Goal: Information Seeking & Learning: Learn about a topic

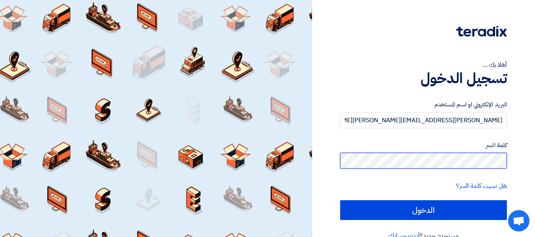
click at [340, 200] on input "الدخول" at bounding box center [423, 210] width 167 height 20
type input "Sign in"
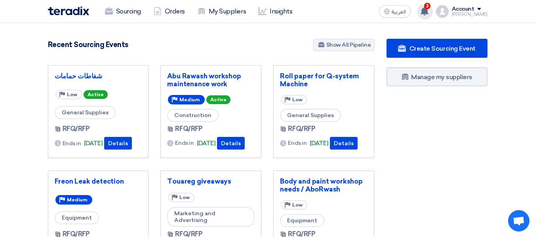
click at [429, 9] on icon at bounding box center [424, 11] width 9 height 9
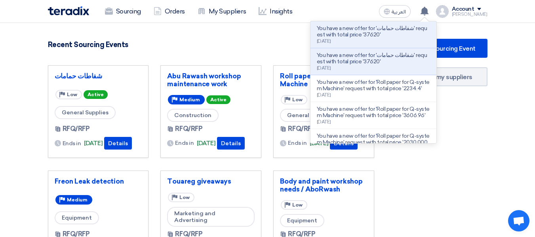
click at [188, 55] on div "900 RFx remaining 10 Auctions remaining Create Sourcing Event" at bounding box center [211, 216] width 338 height 355
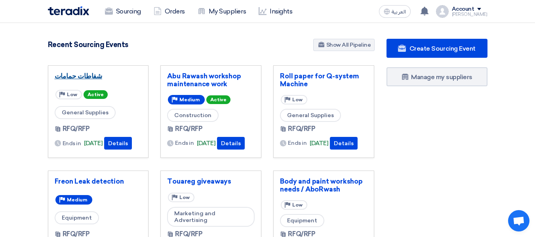
click at [83, 72] on link "شفاطات حمامات" at bounding box center [98, 76] width 87 height 8
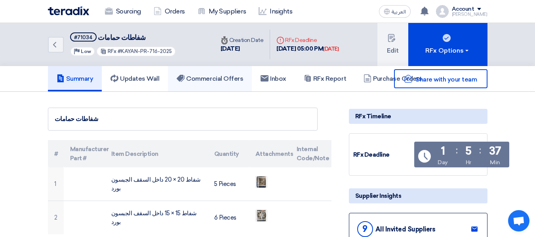
click at [222, 76] on h5 "Commercial Offers" at bounding box center [210, 79] width 67 height 8
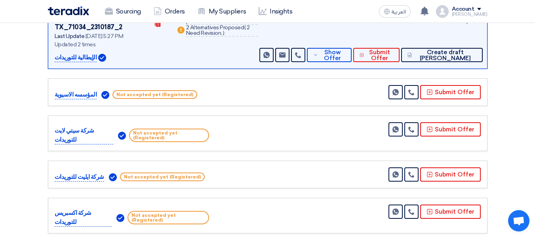
scroll to position [79, 0]
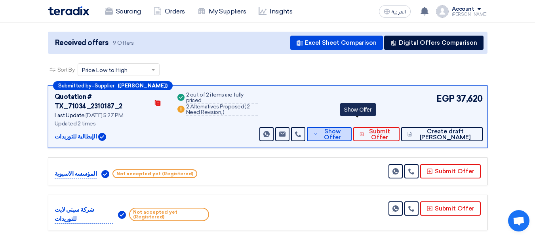
click at [346, 129] on span "Show Offer" at bounding box center [333, 135] width 26 height 12
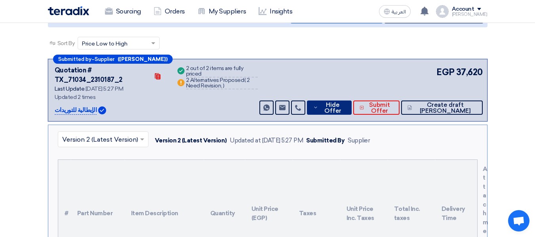
scroll to position [238, 0]
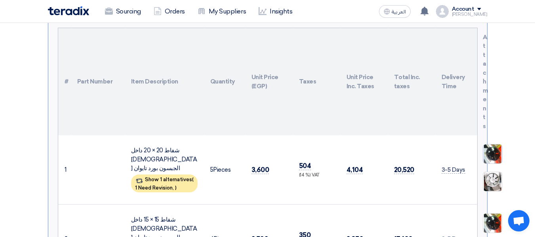
click at [492, 142] on img at bounding box center [492, 154] width 19 height 25
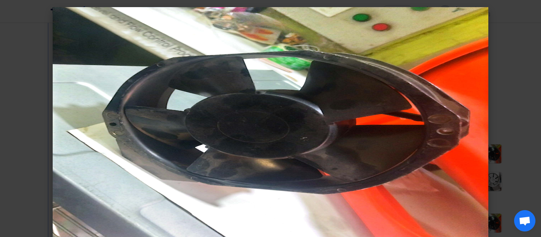
click at [11, 158] on modal-container at bounding box center [270, 118] width 541 height 237
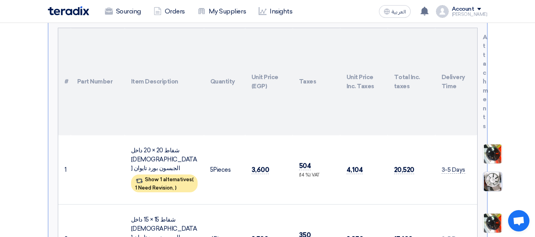
click at [487, 175] on img at bounding box center [492, 181] width 19 height 25
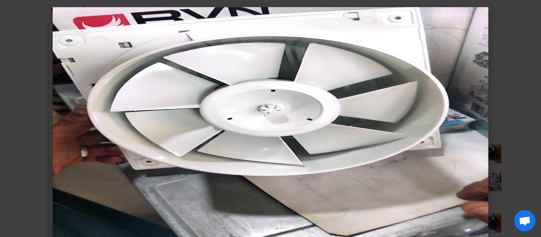
click at [23, 140] on modal-container at bounding box center [270, 118] width 541 height 237
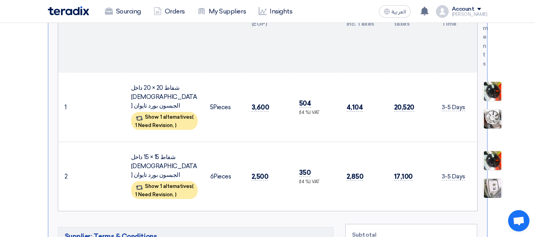
scroll to position [317, 0]
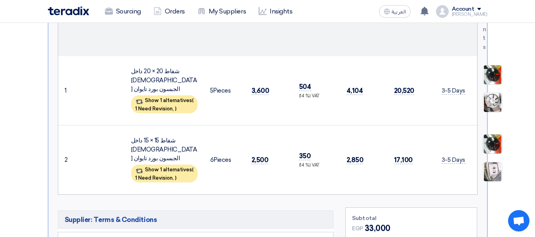
click at [494, 132] on img at bounding box center [492, 144] width 19 height 25
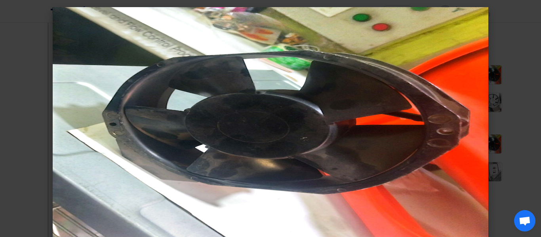
click at [5, 141] on modal-container at bounding box center [270, 118] width 541 height 237
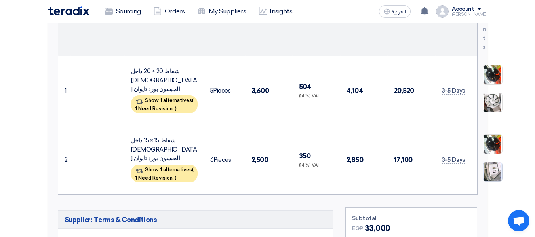
click at [491, 160] on img at bounding box center [492, 172] width 19 height 25
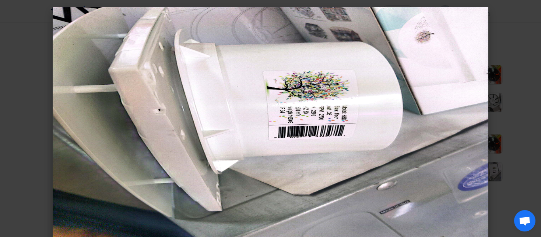
click at [10, 131] on modal-container at bounding box center [270, 118] width 541 height 237
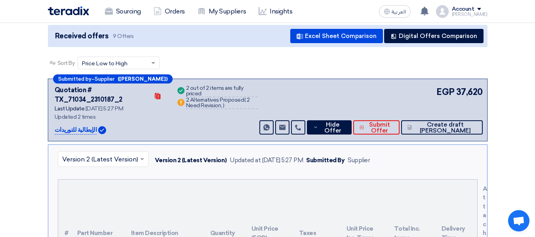
scroll to position [79, 0]
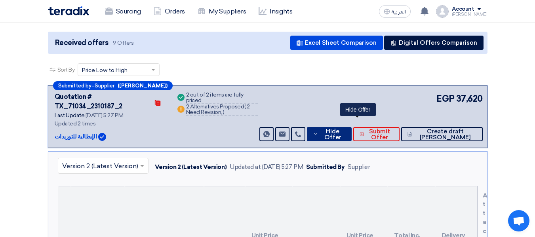
click at [345, 129] on span "Hide Offer" at bounding box center [332, 135] width 25 height 12
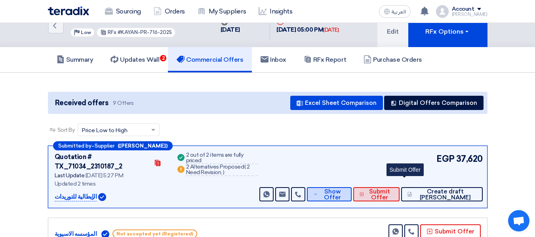
scroll to position [0, 0]
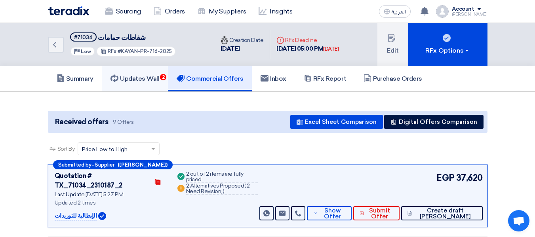
click at [136, 77] on h5 "Updates Wall 2" at bounding box center [134, 79] width 49 height 8
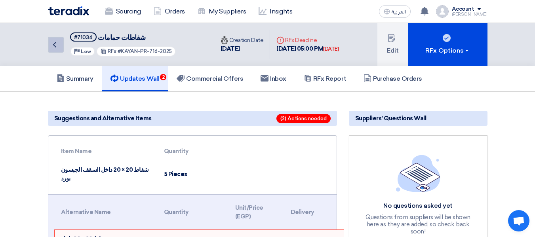
click at [59, 44] on link "Back" at bounding box center [56, 45] width 16 height 16
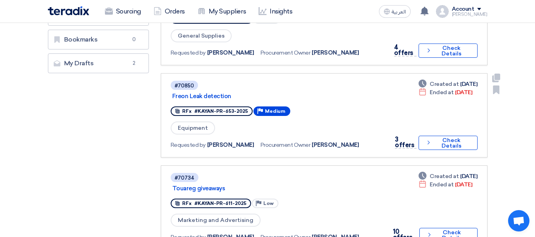
scroll to position [238, 0]
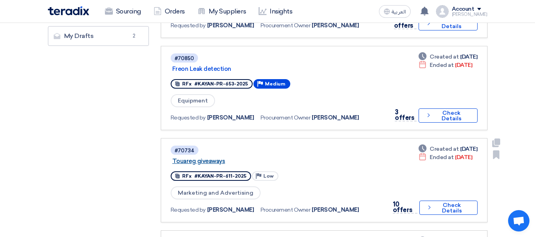
click at [206, 163] on link "Touareg giveaways" at bounding box center [271, 161] width 198 height 7
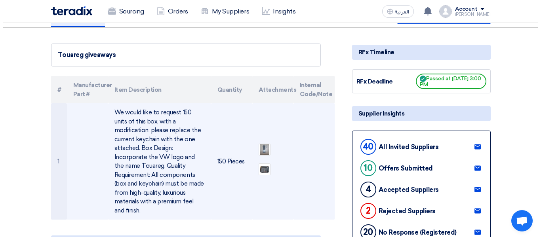
scroll to position [79, 0]
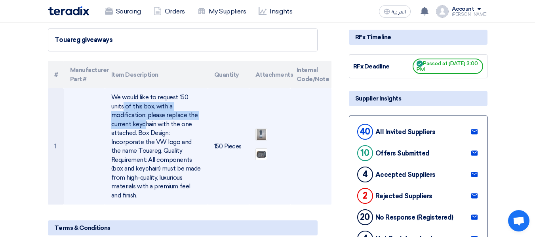
drag, startPoint x: 156, startPoint y: 97, endPoint x: 148, endPoint y: 113, distance: 17.9
click at [148, 113] on td "We would like to request 150 units of this box, with a modification: please rep…" at bounding box center [156, 146] width 103 height 116
click at [264, 150] on img at bounding box center [261, 154] width 11 height 9
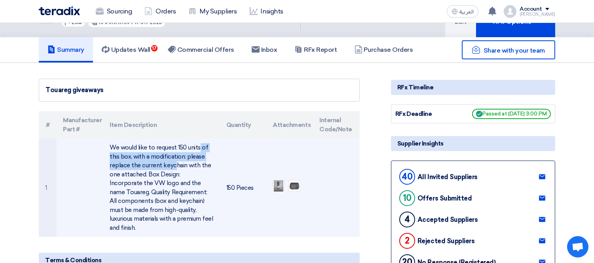
scroll to position [88, 0]
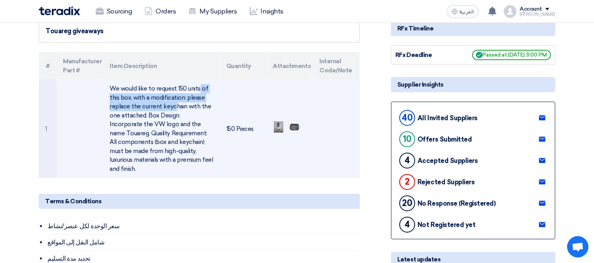
click at [163, 83] on td "We would like to request 150 units of this box, with a modification: please rep…" at bounding box center [161, 129] width 116 height 99
drag, startPoint x: 155, startPoint y: 86, endPoint x: 188, endPoint y: 86, distance: 33.7
click at [188, 86] on td "We would like to request 150 units of this box, with a modification: please rep…" at bounding box center [161, 129] width 116 height 99
click at [194, 84] on td "We would like to request 150 units of this box, with a modification: please rep…" at bounding box center [161, 129] width 116 height 99
drag, startPoint x: 155, startPoint y: 86, endPoint x: 131, endPoint y: 97, distance: 27.1
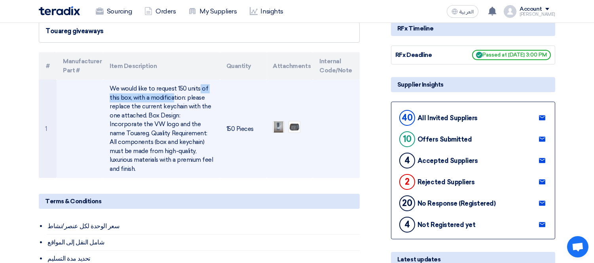
click at [131, 97] on td "We would like to request 150 units of this box, with a modification: please rep…" at bounding box center [161, 129] width 116 height 99
copy td "request 150 units of this box"
click at [184, 102] on td "We would like to request 150 units of this box, with a modification: please rep…" at bounding box center [161, 129] width 116 height 99
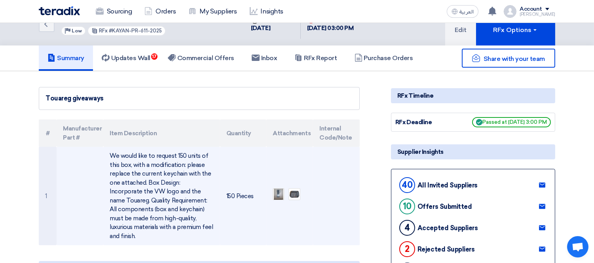
scroll to position [0, 0]
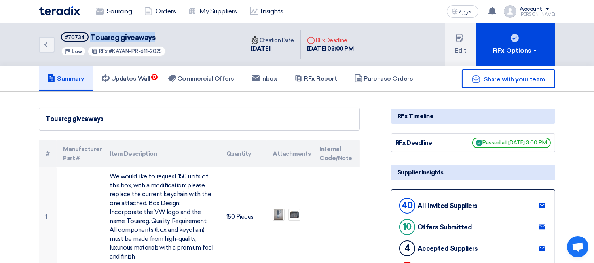
drag, startPoint x: 88, startPoint y: 35, endPoint x: 157, endPoint y: 35, distance: 68.9
click at [157, 35] on h5 "#70734 Touareg giveaways" at bounding box center [113, 37] width 105 height 10
copy span "Touareg giveaways"
click at [211, 72] on link "Commercial Offers" at bounding box center [201, 78] width 84 height 25
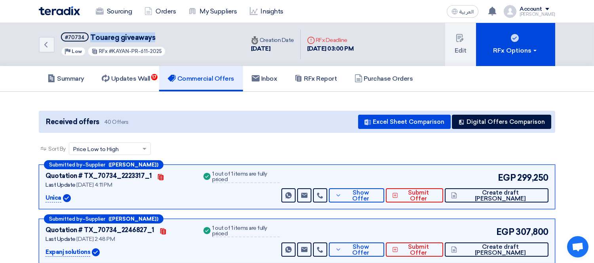
drag, startPoint x: 111, startPoint y: 52, endPoint x: 164, endPoint y: 50, distance: 52.7
click at [164, 50] on div "RFx #KAYAN-PR-611-2025" at bounding box center [126, 51] width 78 height 10
copy span "KAYAN-PR-611-2025"
click at [78, 81] on h5 "Summary" at bounding box center [66, 79] width 37 height 8
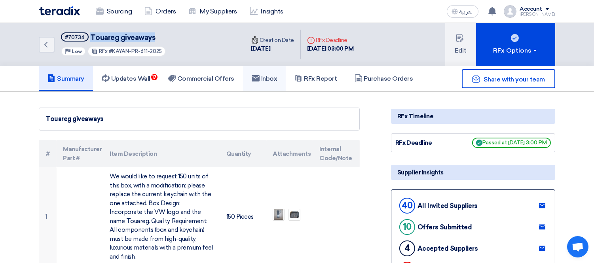
click at [272, 75] on h5 "Inbox" at bounding box center [265, 79] width 26 height 8
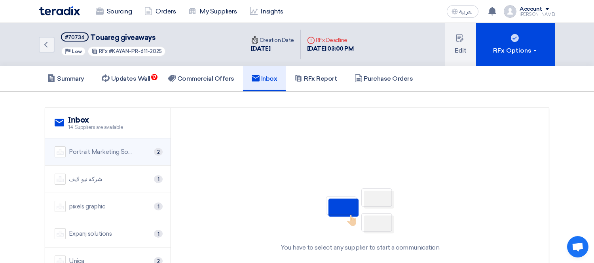
click at [121, 143] on li "Portrait Marketing Solutions 2" at bounding box center [108, 152] width 126 height 27
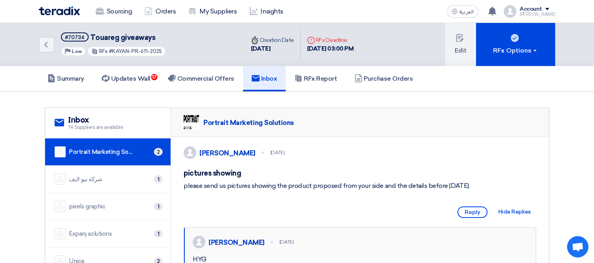
click at [94, 174] on div "شركة نيو لايف 1" at bounding box center [108, 179] width 106 height 11
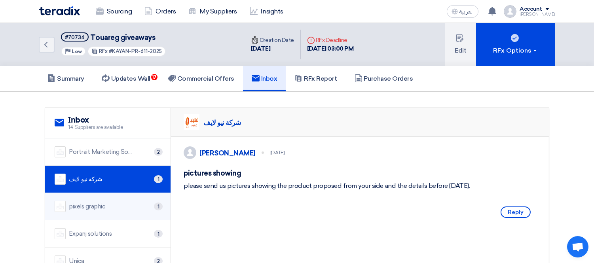
click at [112, 199] on li "pixels graphic 1" at bounding box center [108, 206] width 126 height 27
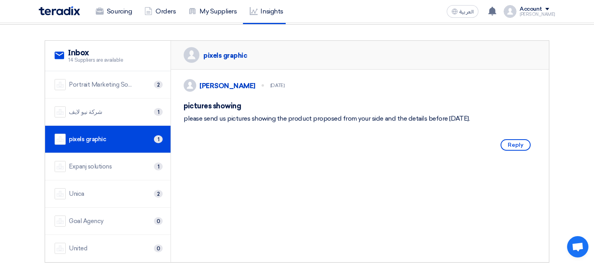
scroll to position [88, 0]
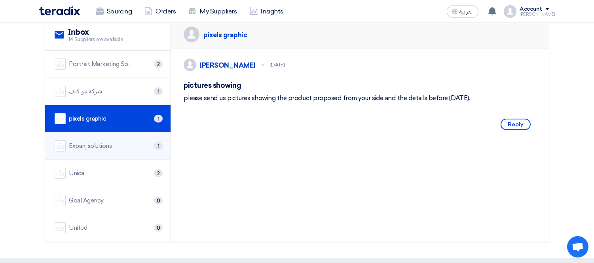
click at [108, 143] on div "Expanj solutions" at bounding box center [90, 146] width 43 height 9
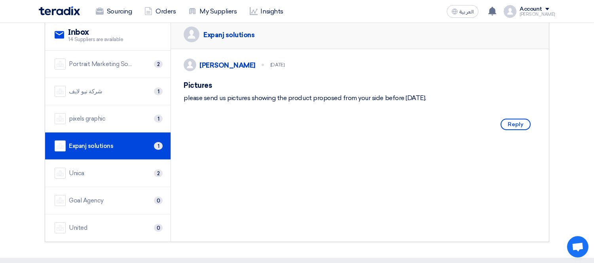
click at [117, 168] on div "Unica 2" at bounding box center [108, 173] width 106 height 11
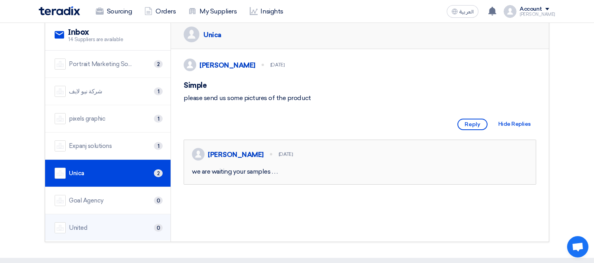
click at [111, 223] on div "United 0" at bounding box center [108, 227] width 106 height 11
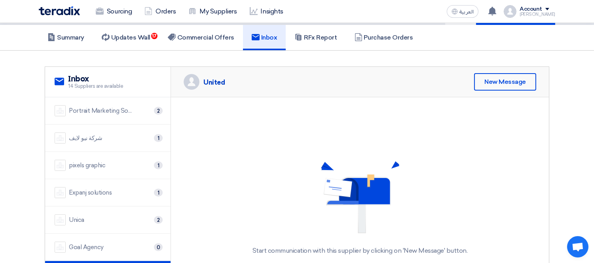
scroll to position [0, 0]
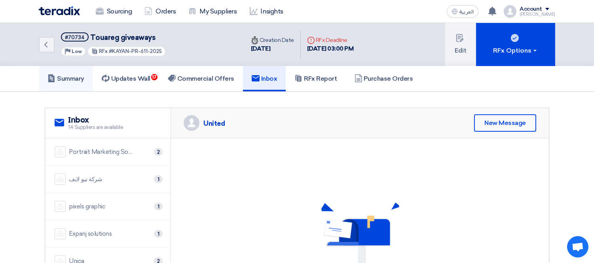
click at [68, 76] on h5 "Summary" at bounding box center [66, 79] width 37 height 8
